Goal: Task Accomplishment & Management: Manage account settings

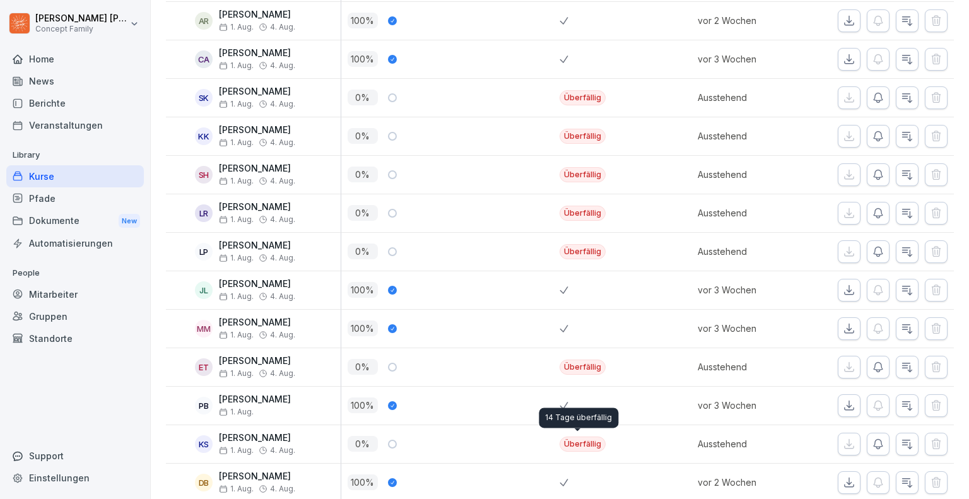
scroll to position [189, 0]
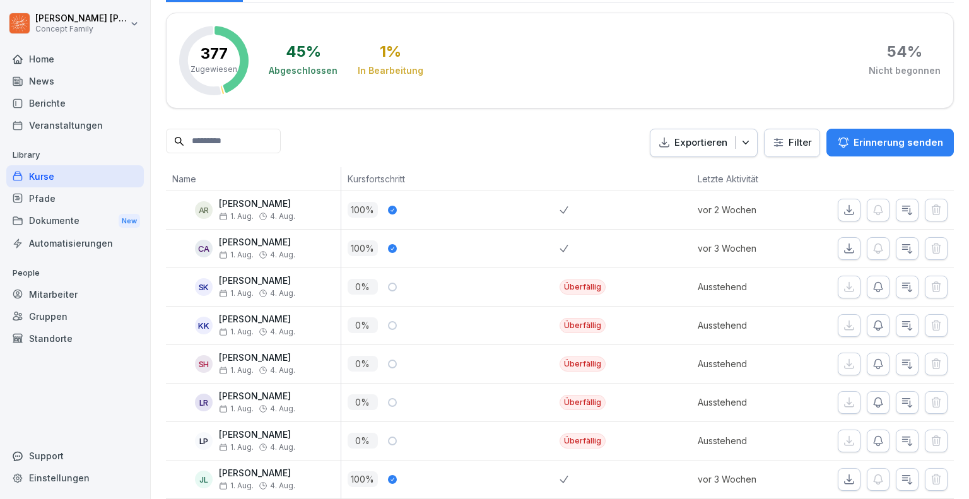
click at [793, 137] on html "[PERSON_NAME] Concept Family Home News Berichte Veranstaltungen Library Kurse P…" at bounding box center [484, 249] width 969 height 499
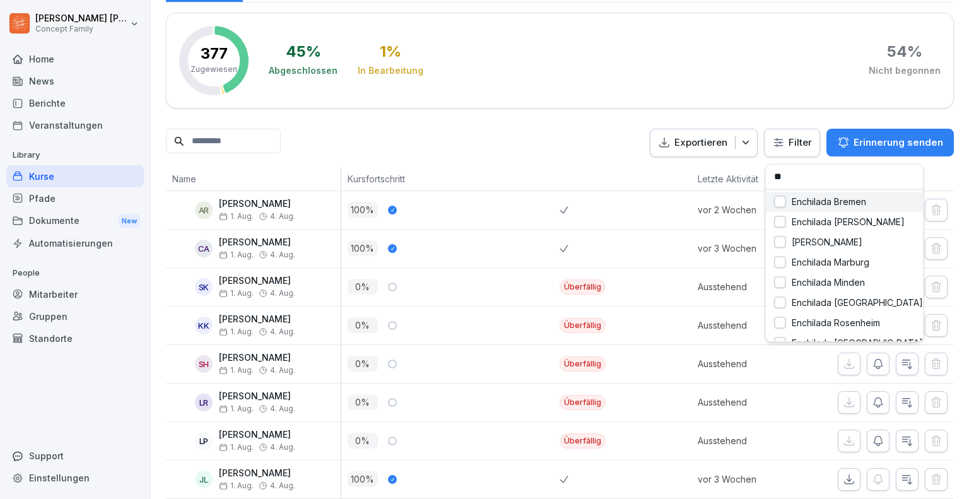
type input "***"
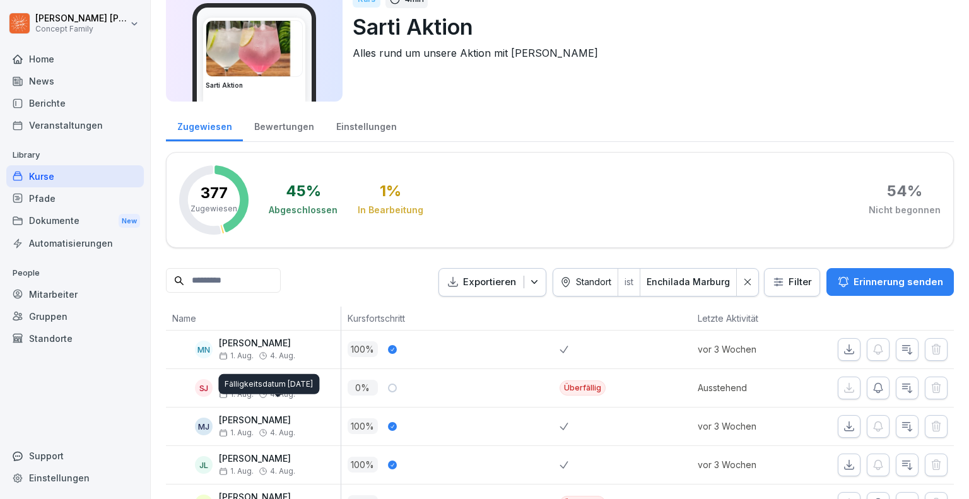
scroll to position [0, 0]
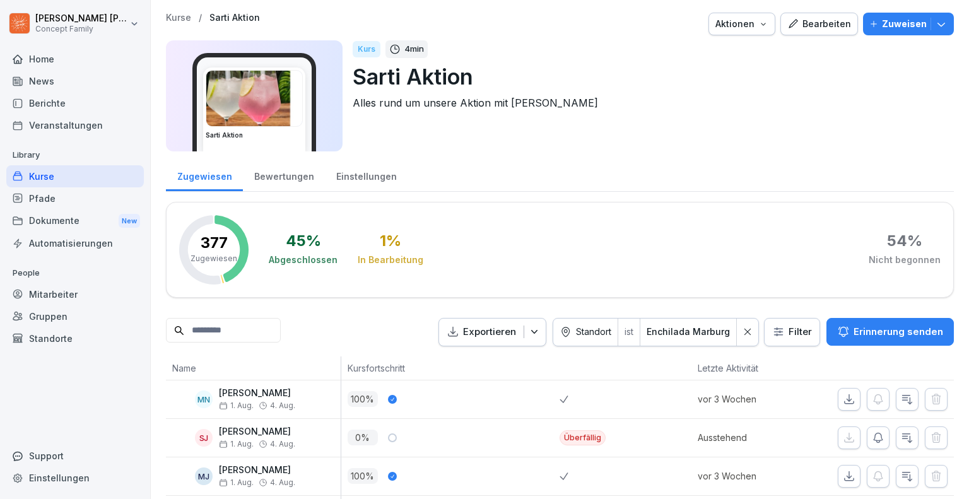
click at [189, 15] on p "Kurse" at bounding box center [178, 18] width 25 height 11
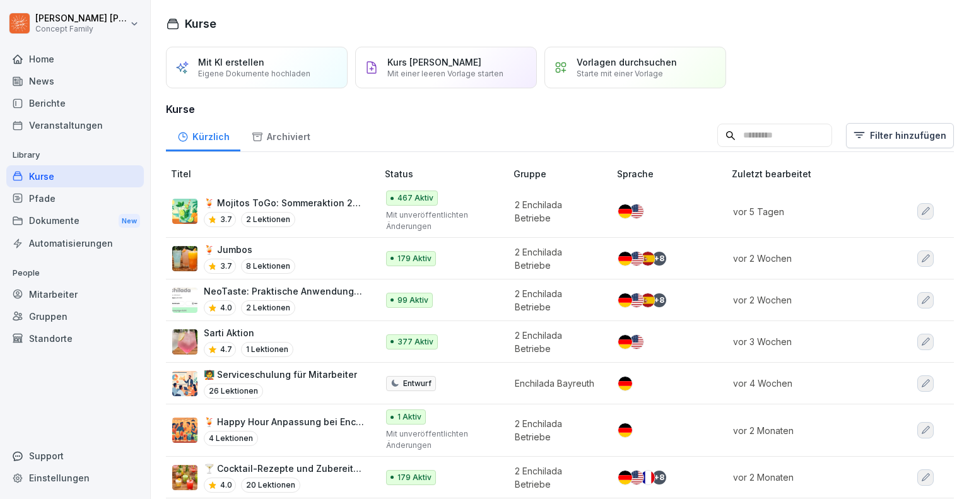
click at [338, 232] on td "🍹 Mojitos ToGo: Sommeraktion 2025 3.7 2 Lektionen" at bounding box center [273, 212] width 214 height 52
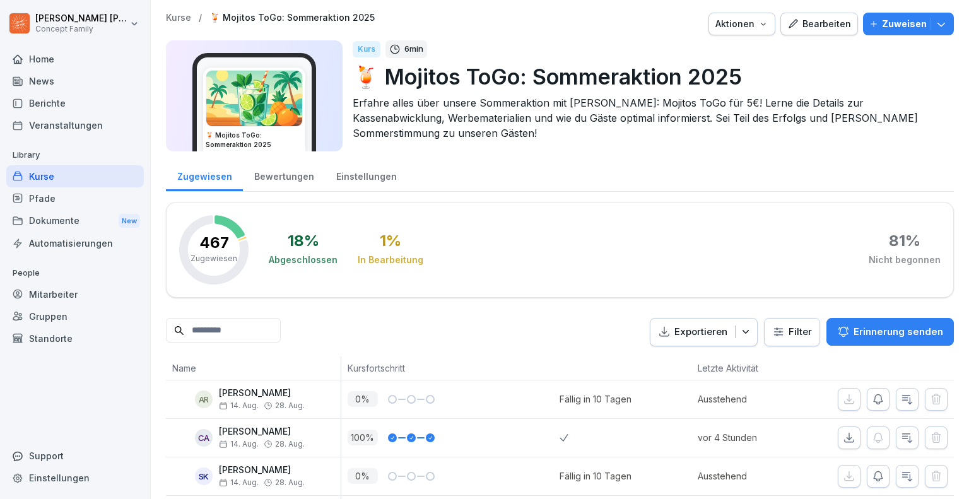
click at [821, 23] on div "Bearbeiten" at bounding box center [820, 24] width 64 height 14
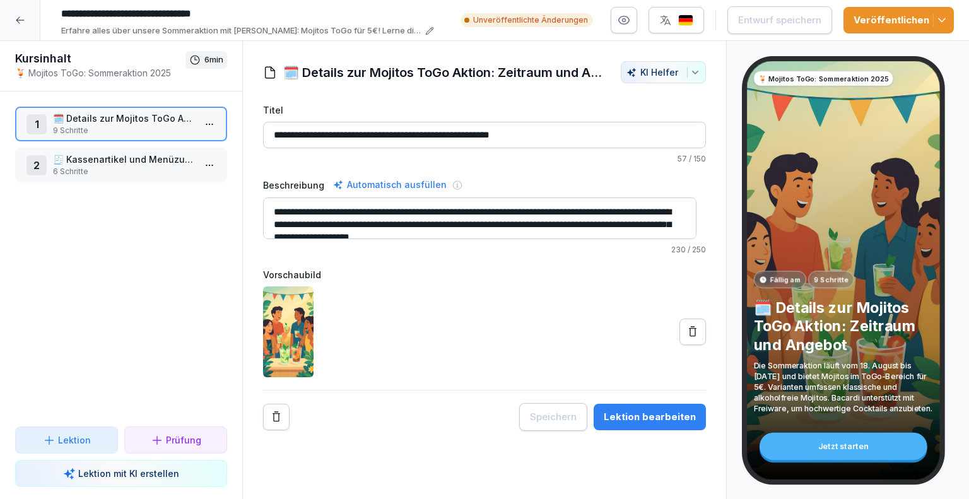
click at [552, 20] on p "Unveröffentlichte Änderungen" at bounding box center [530, 20] width 115 height 11
click at [944, 19] on icon "button" at bounding box center [942, 20] width 13 height 13
click at [384, 162] on p "57 / 150" at bounding box center [484, 158] width 443 height 11
drag, startPoint x: 639, startPoint y: 422, endPoint x: 612, endPoint y: 408, distance: 30.5
click at [637, 422] on div "Lektion bearbeiten" at bounding box center [650, 417] width 92 height 14
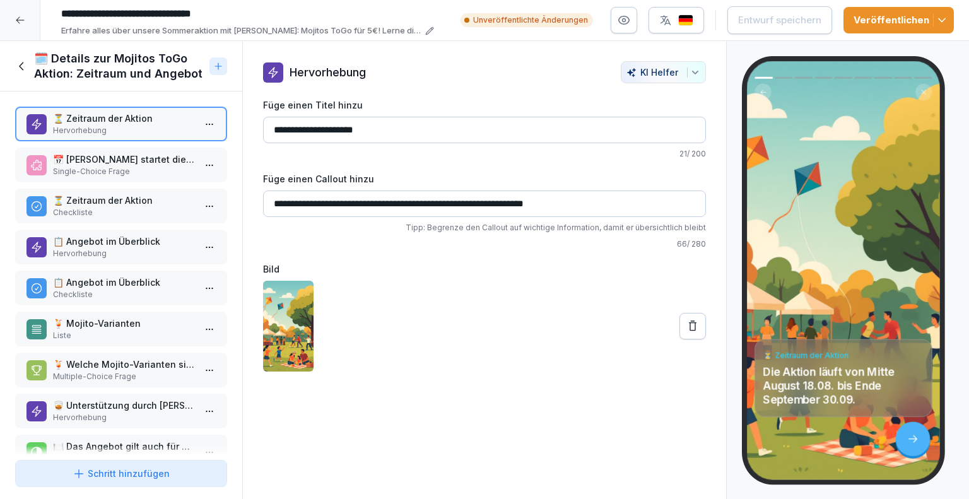
click at [139, 161] on p "📅 [PERSON_NAME] startet die Aktion?" at bounding box center [123, 159] width 141 height 13
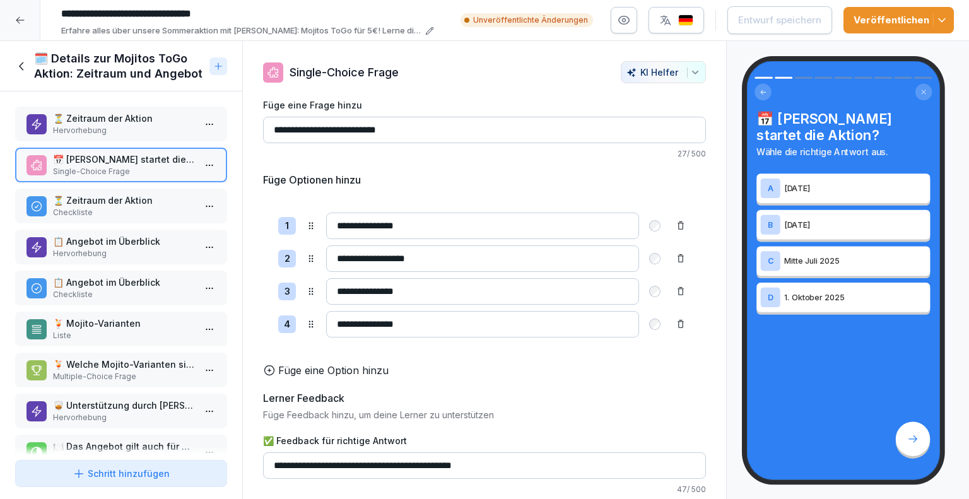
click at [119, 214] on p "Checkliste" at bounding box center [123, 212] width 141 height 11
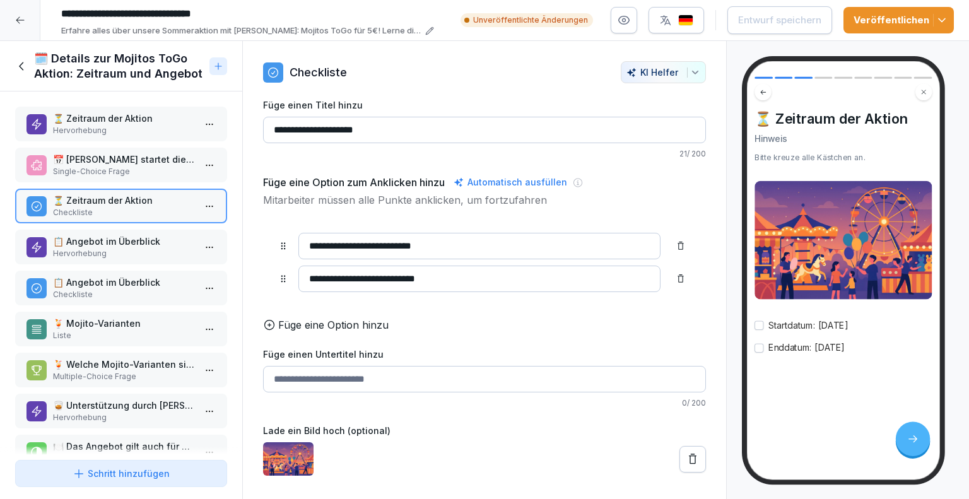
click at [115, 240] on p "📋 Angebot im Überblick" at bounding box center [123, 241] width 141 height 13
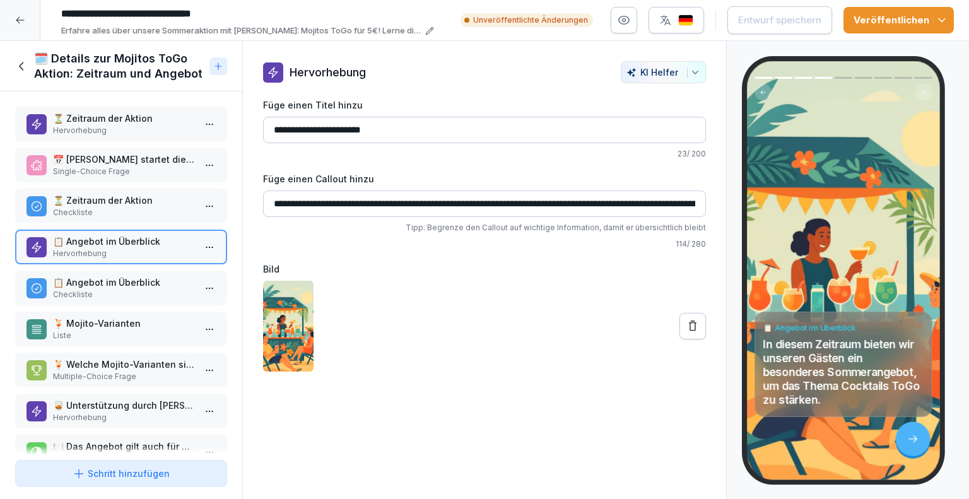
click at [114, 289] on p "Checkliste" at bounding box center [123, 294] width 141 height 11
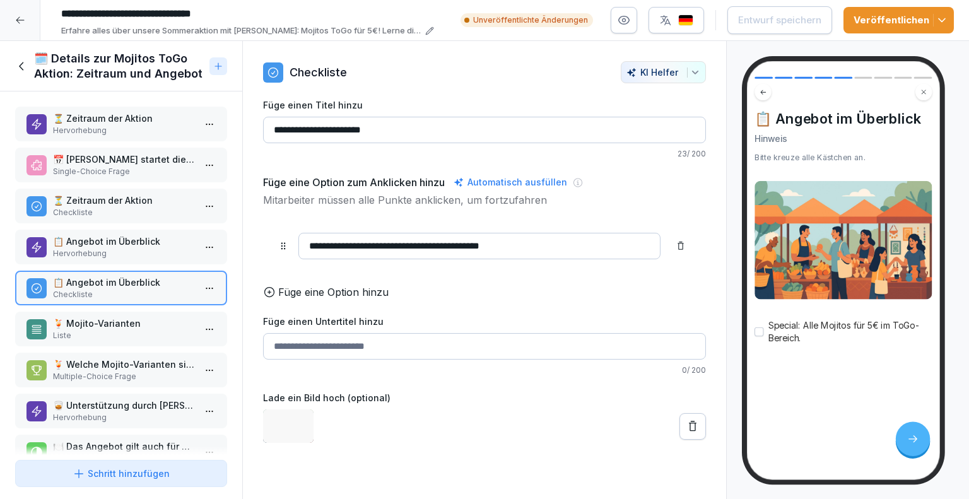
click at [104, 330] on p "Liste" at bounding box center [123, 335] width 141 height 11
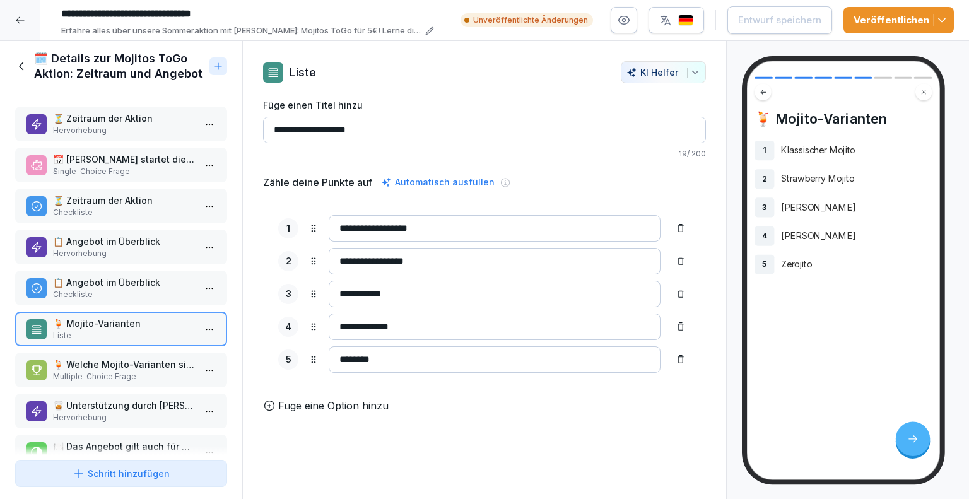
click at [104, 353] on div "🍹 Welche Mojito-Varianten sind Teil des Angebots? Multiple-Choice Frage" at bounding box center [121, 370] width 212 height 35
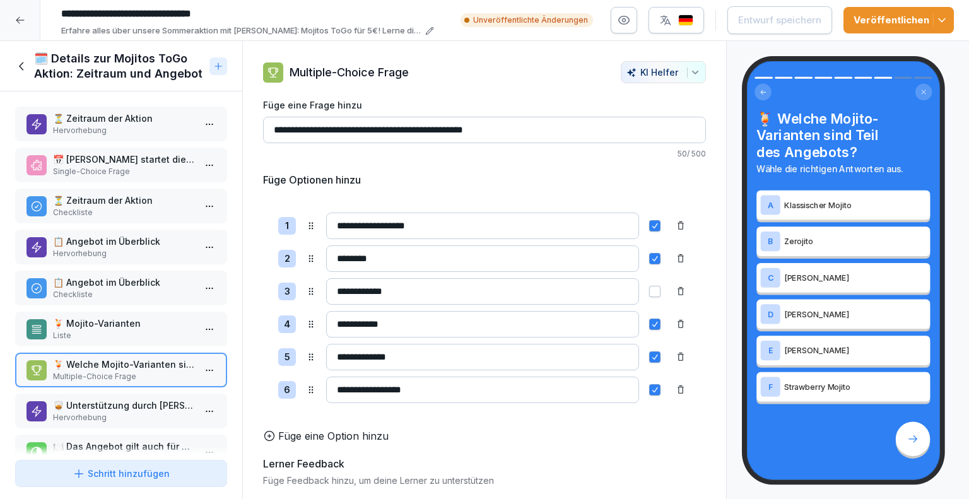
click at [93, 412] on p "Hervorhebung" at bounding box center [123, 417] width 141 height 11
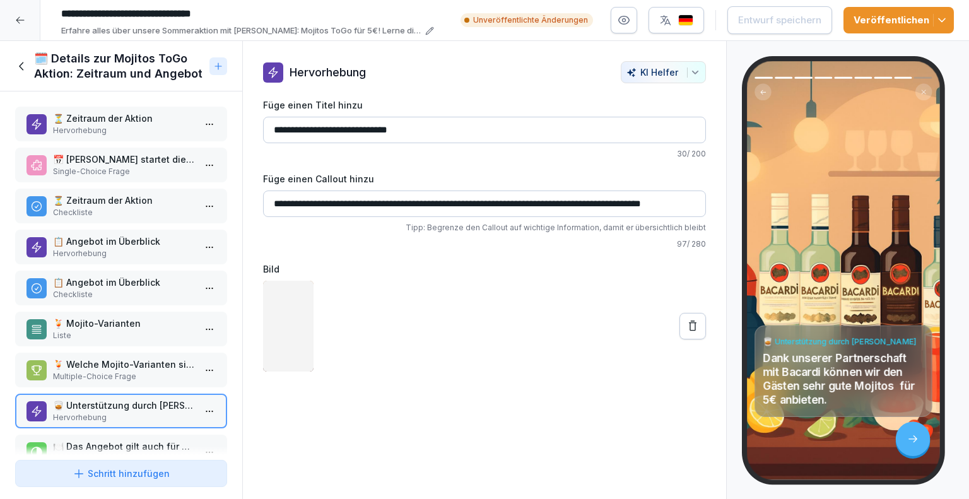
click at [100, 442] on div "🍽️ Das Angebot gilt auch für den Verzehr im Restaurant. Richtig oder Falsch" at bounding box center [123, 452] width 141 height 25
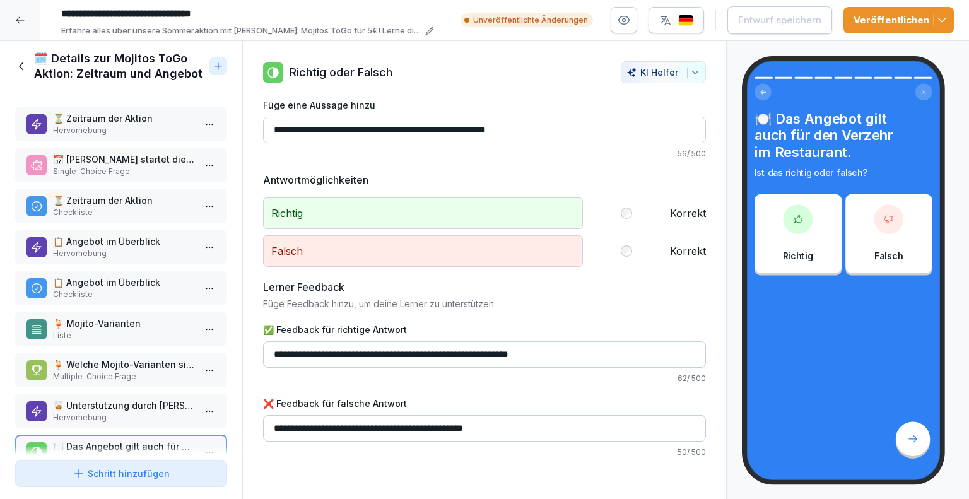
click at [892, 20] on div "Veröffentlichen" at bounding box center [899, 20] width 90 height 14
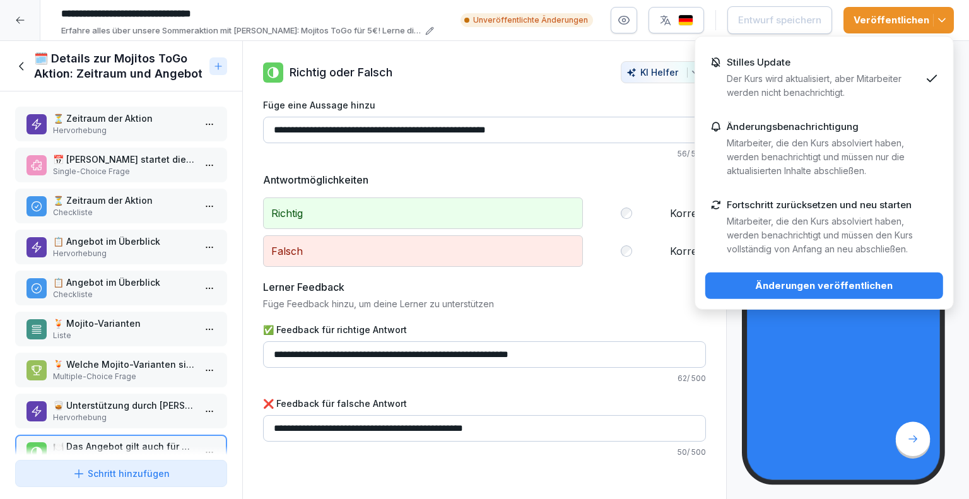
click at [824, 290] on div "Änderungen veröffentlichen" at bounding box center [825, 286] width 218 height 14
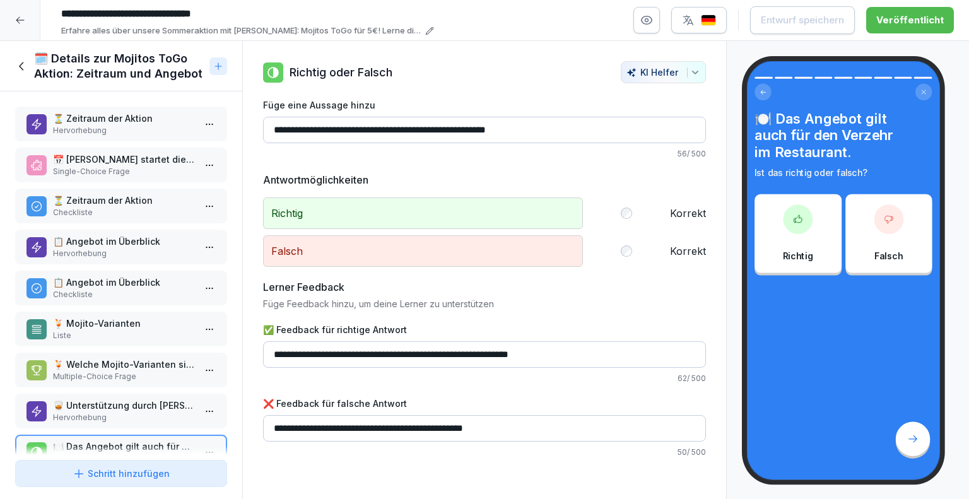
click at [23, 22] on icon at bounding box center [20, 20] width 10 height 10
